Goal: Task Accomplishment & Management: Manage account settings

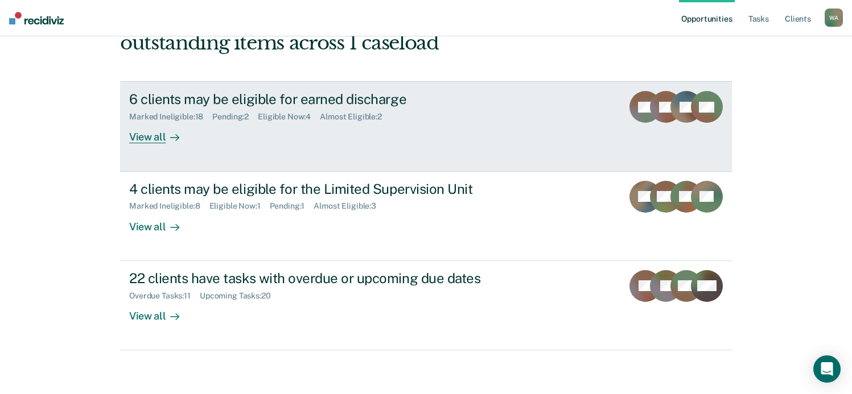
scroll to position [105, 0]
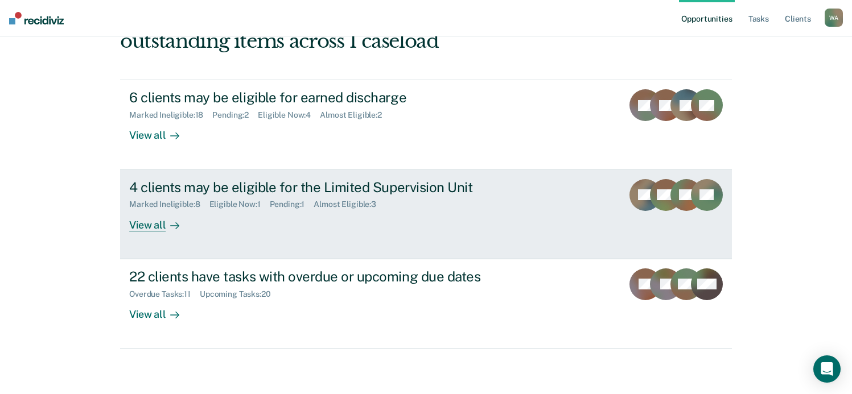
click at [143, 225] on div "View all" at bounding box center [161, 220] width 64 height 22
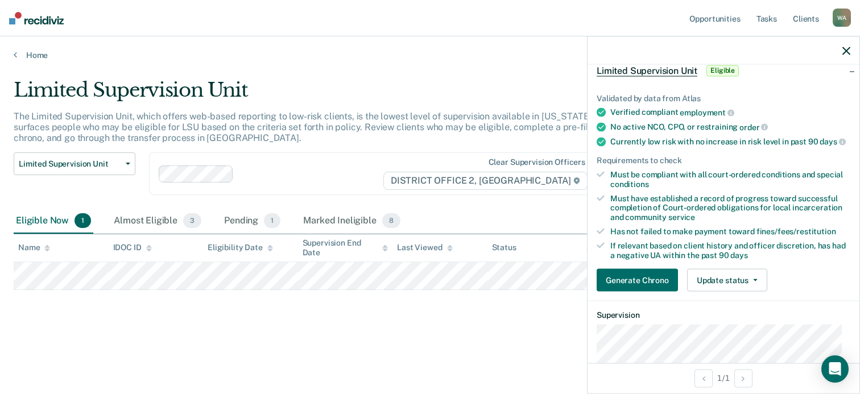
scroll to position [85, 0]
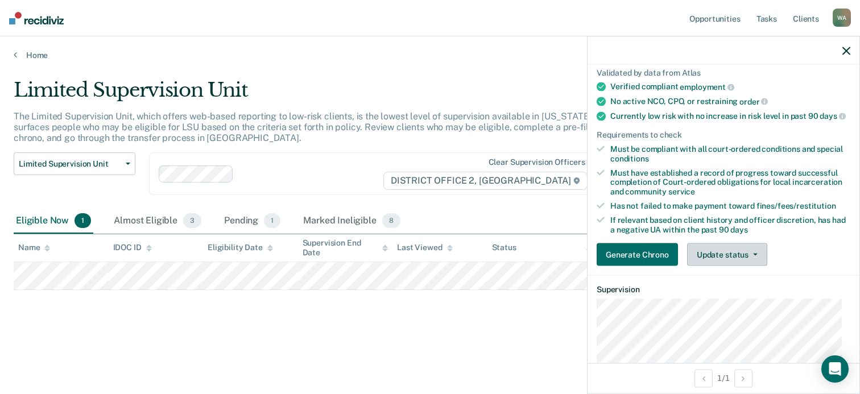
click at [759, 259] on button "Update status" at bounding box center [727, 254] width 80 height 23
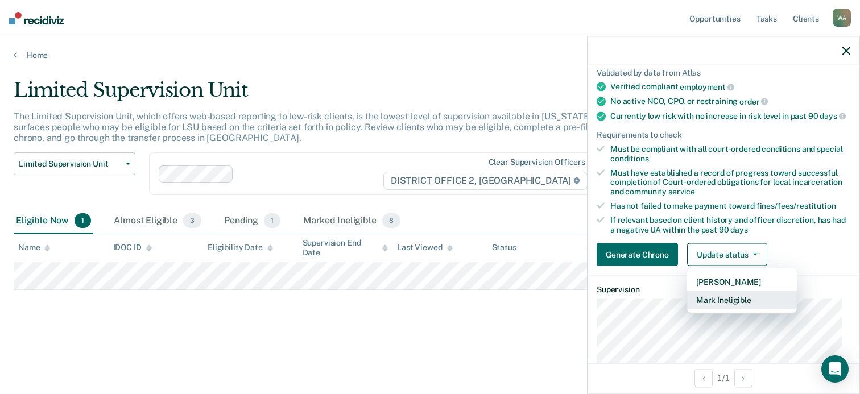
click at [737, 307] on button "Mark Ineligible" at bounding box center [742, 300] width 110 height 18
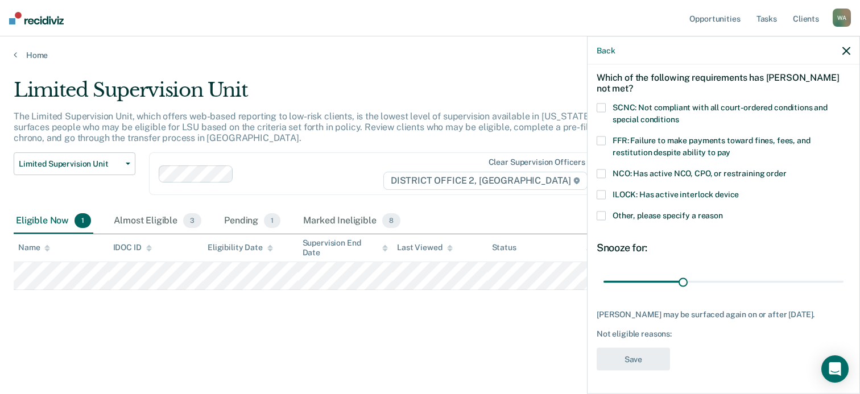
scroll to position [57, 0]
click at [601, 211] on span at bounding box center [601, 215] width 9 height 9
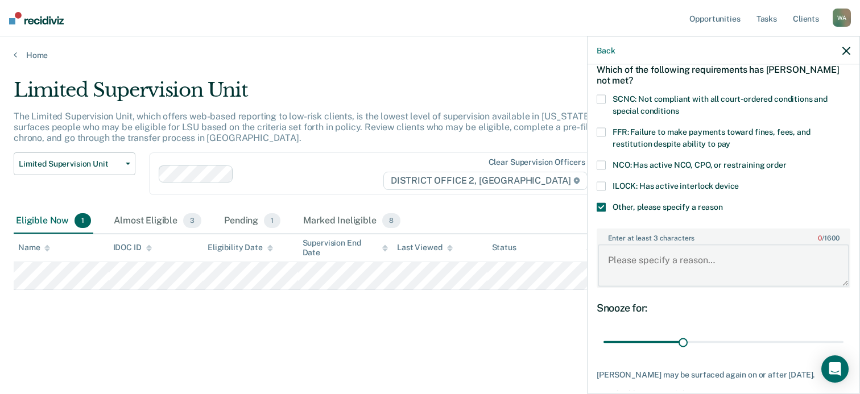
click at [638, 258] on textarea "Enter at least 3 characters 0 / 1600" at bounding box center [723, 266] width 251 height 42
type textarea "P"
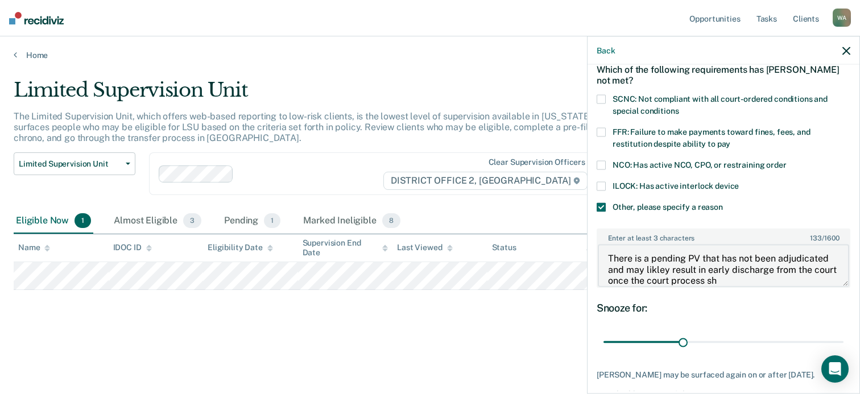
scroll to position [13, 0]
click at [677, 279] on textarea "There is a pending PV that has not been adjudicated and may likley result in ea…" at bounding box center [723, 266] width 251 height 42
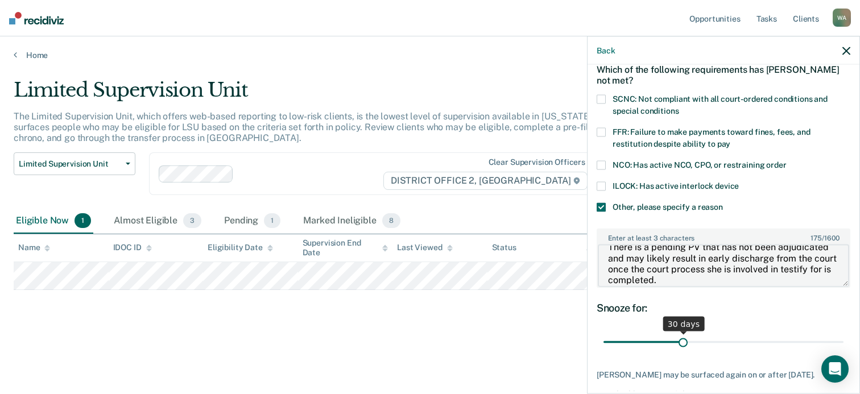
type textarea "There is a pending PV that has not been adjudicated and may likely result in ea…"
drag, startPoint x: 679, startPoint y: 341, endPoint x: 844, endPoint y: 357, distance: 166.3
type input "90"
click at [844, 352] on input "range" at bounding box center [724, 342] width 240 height 20
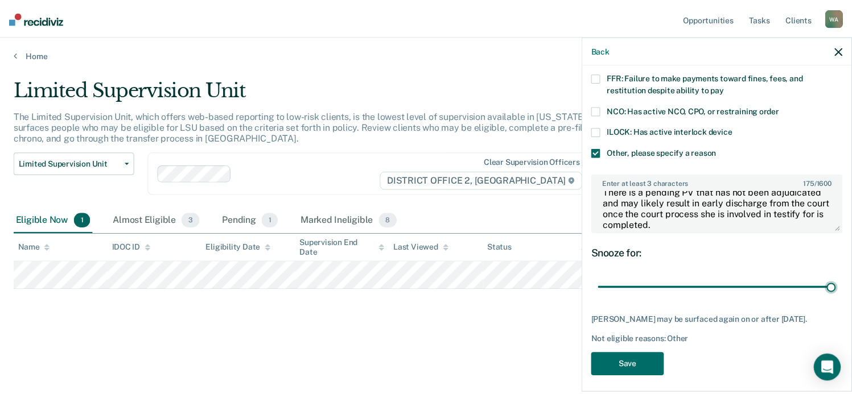
scroll to position [116, 0]
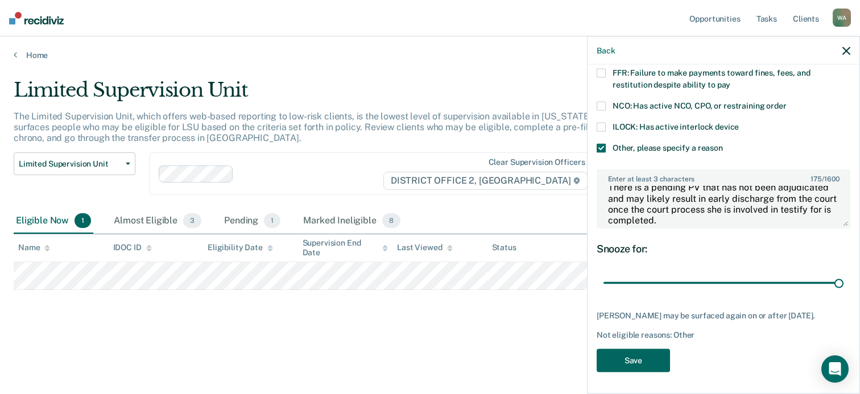
click at [632, 359] on button "Save" at bounding box center [633, 360] width 73 height 23
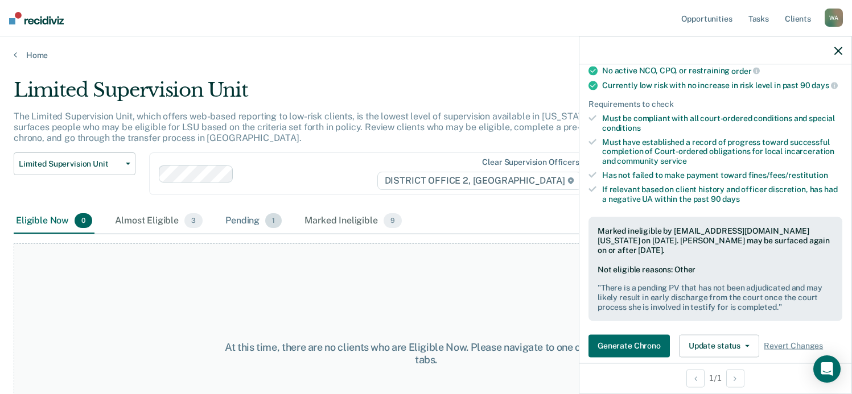
click at [239, 220] on div "Pending 1" at bounding box center [253, 221] width 61 height 25
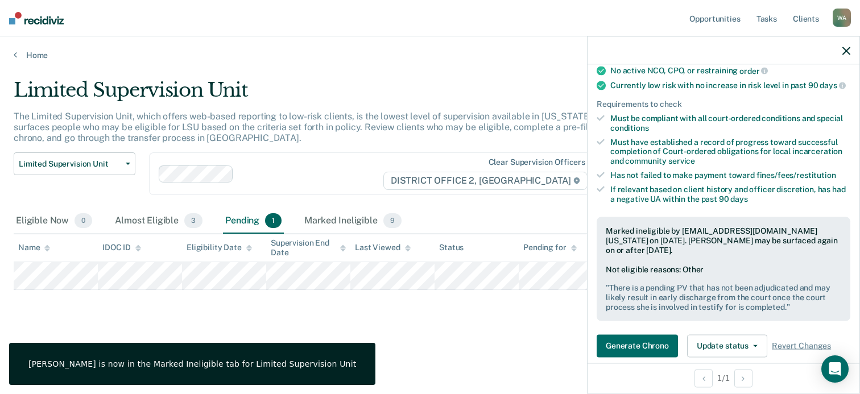
click at [846, 48] on icon "button" at bounding box center [846, 51] width 8 height 8
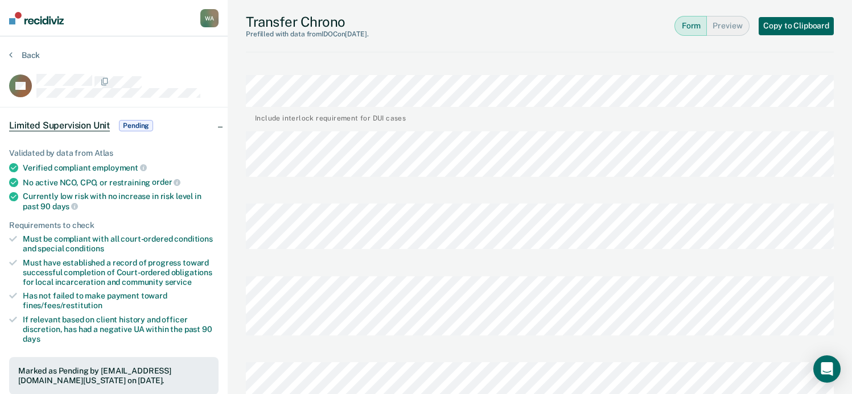
click at [799, 27] on button "Copy to Clipboard" at bounding box center [795, 26] width 75 height 18
